Goal: Register for event/course

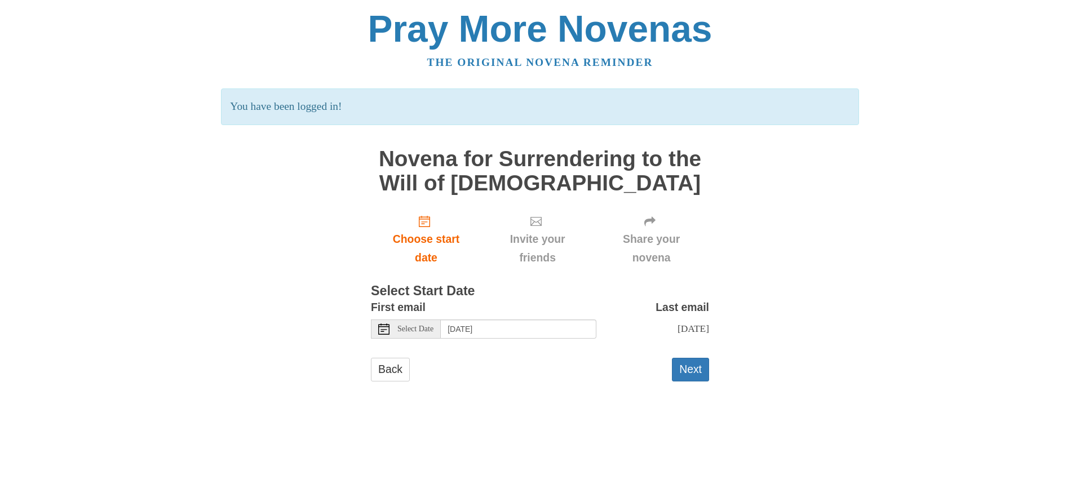
click at [385, 324] on icon at bounding box center [383, 329] width 11 height 11
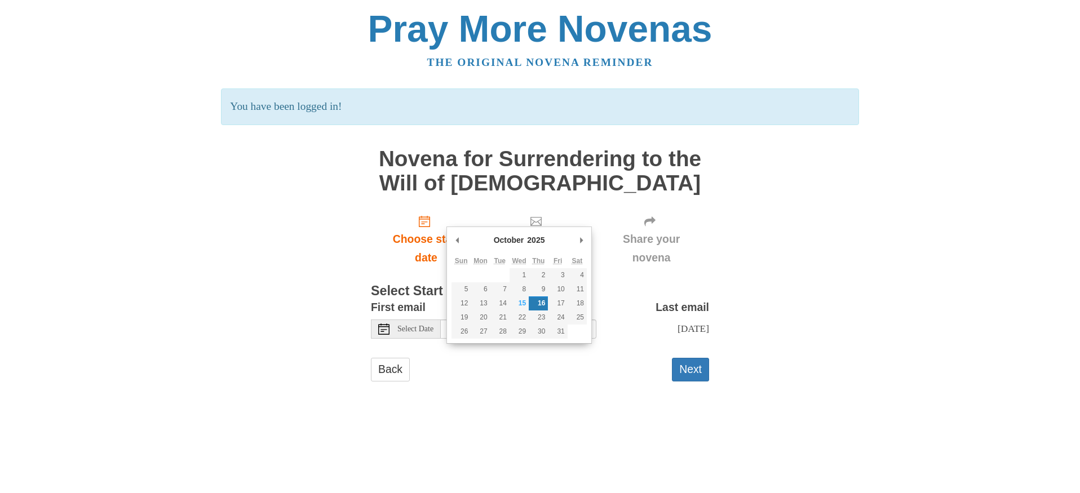
click at [666, 358] on div "Back Next" at bounding box center [540, 375] width 338 height 34
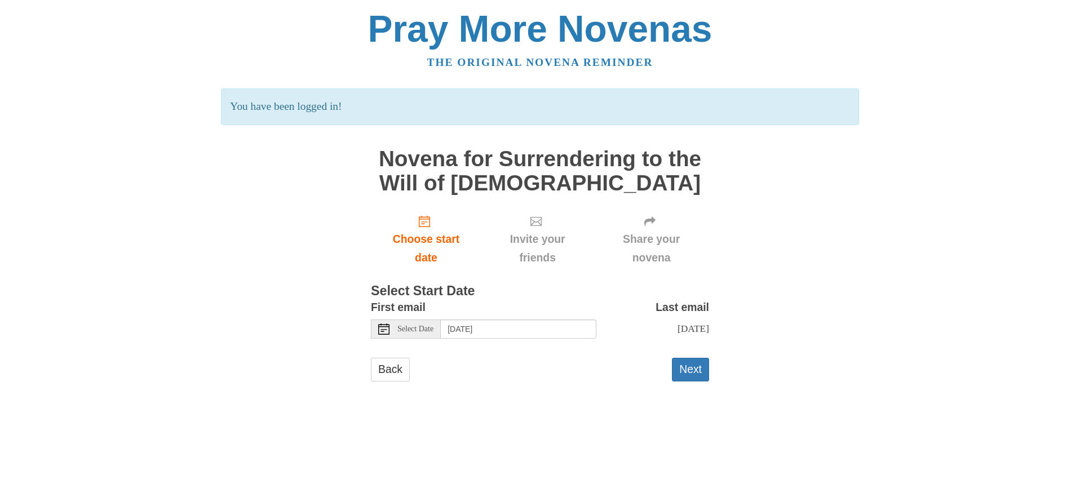
click at [692, 358] on button "Next" at bounding box center [690, 369] width 37 height 23
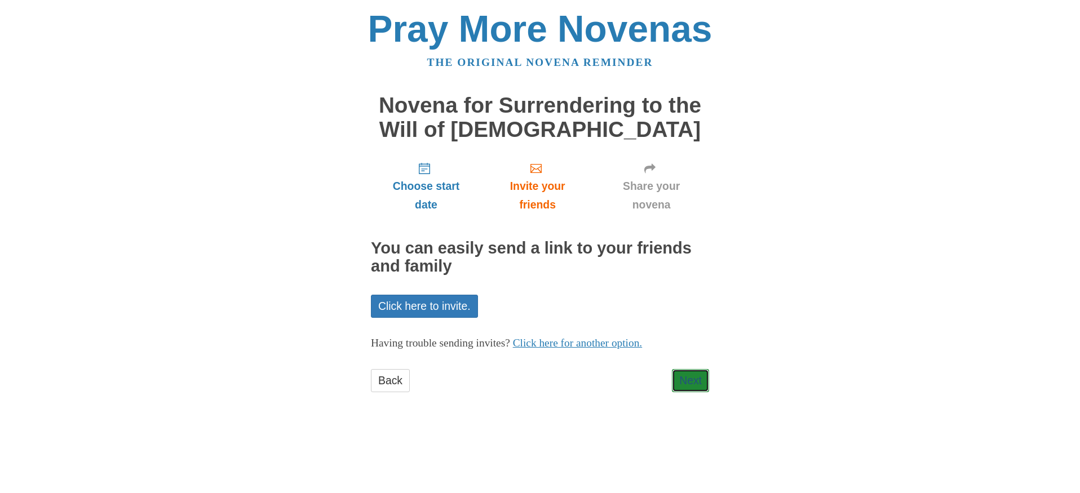
click at [693, 369] on link "Next" at bounding box center [690, 380] width 37 height 23
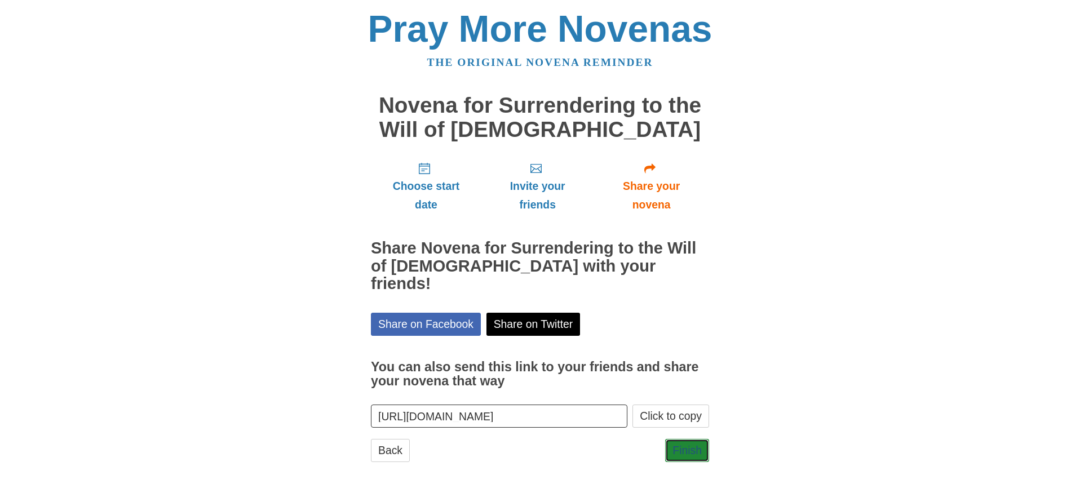
click at [688, 439] on link "Finish" at bounding box center [687, 450] width 44 height 23
